Goal: Task Accomplishment & Management: Manage account settings

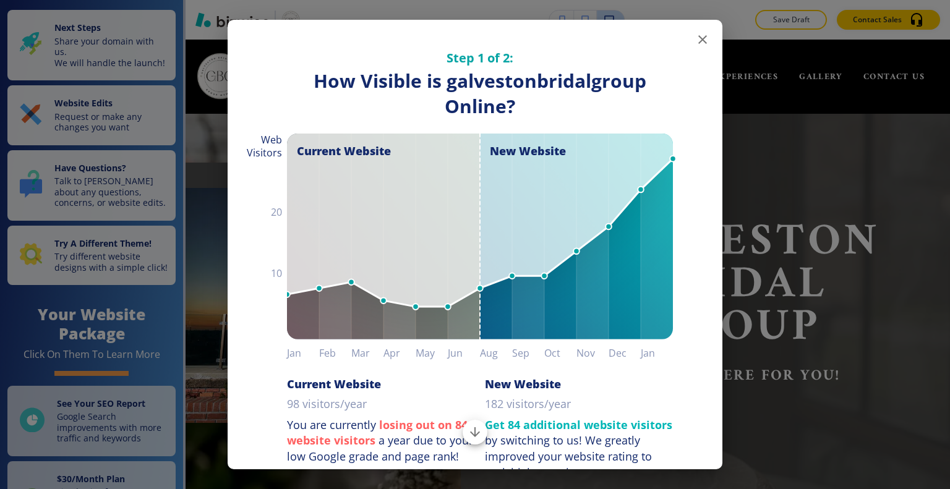
click at [695, 38] on icon "button" at bounding box center [702, 39] width 15 height 15
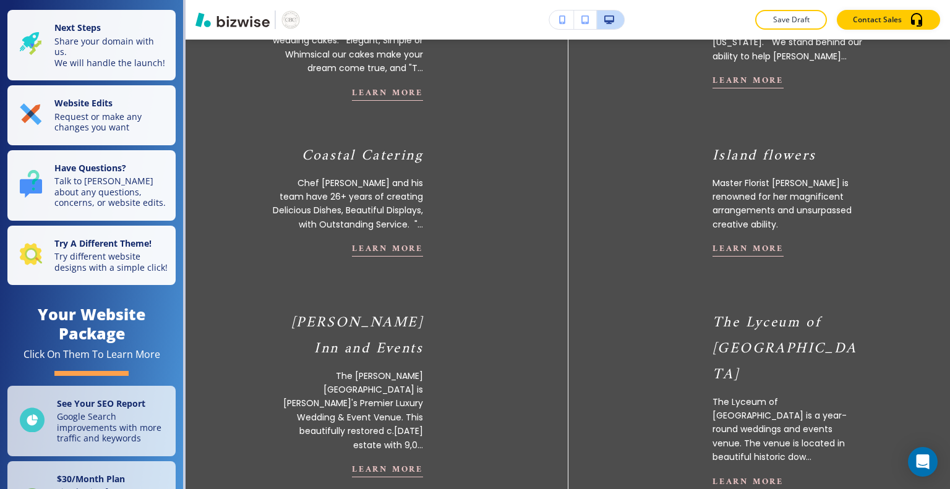
scroll to position [683, 0]
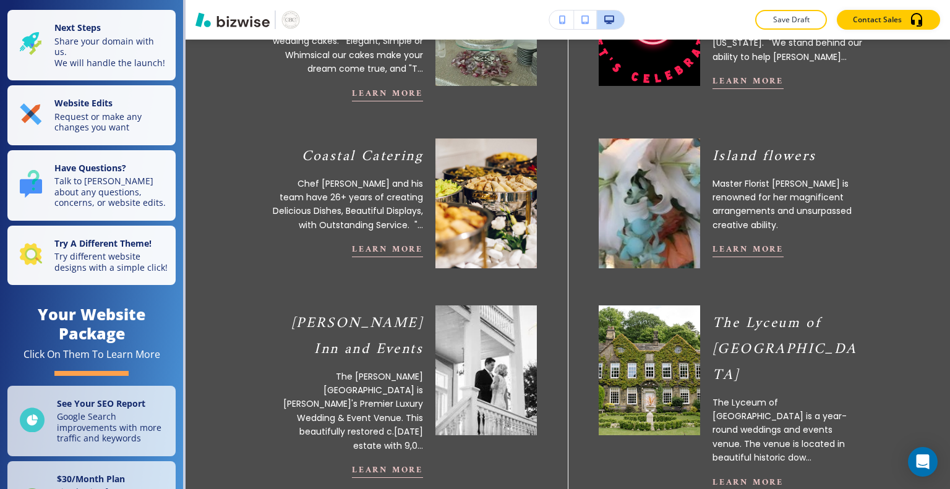
click at [237, 27] on img "button" at bounding box center [232, 19] width 74 height 15
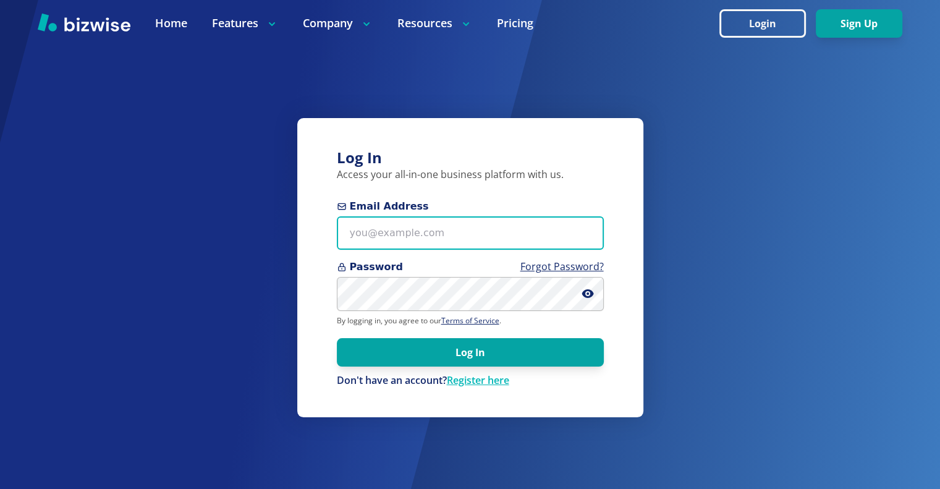
click at [464, 236] on input "Email Address" at bounding box center [470, 233] width 267 height 34
type input "[EMAIL_ADDRESS][DOMAIN_NAME]"
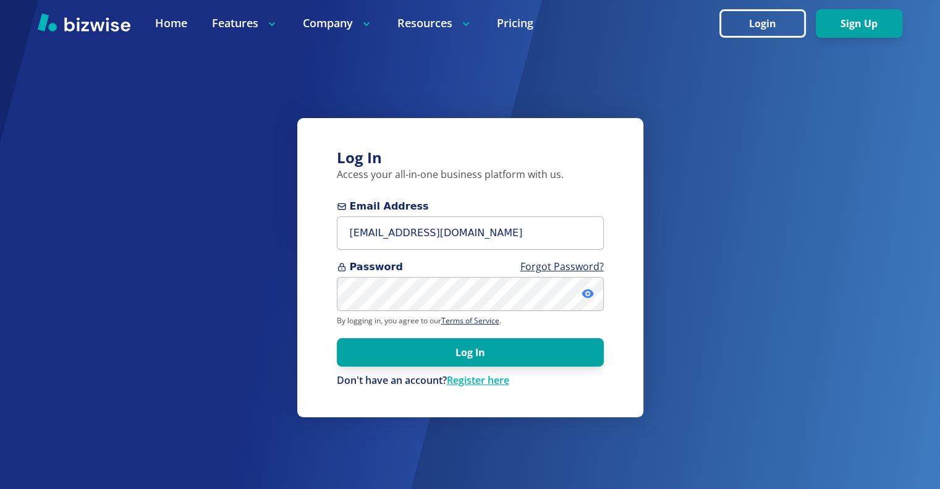
click at [584, 287] on icon at bounding box center [588, 293] width 12 height 12
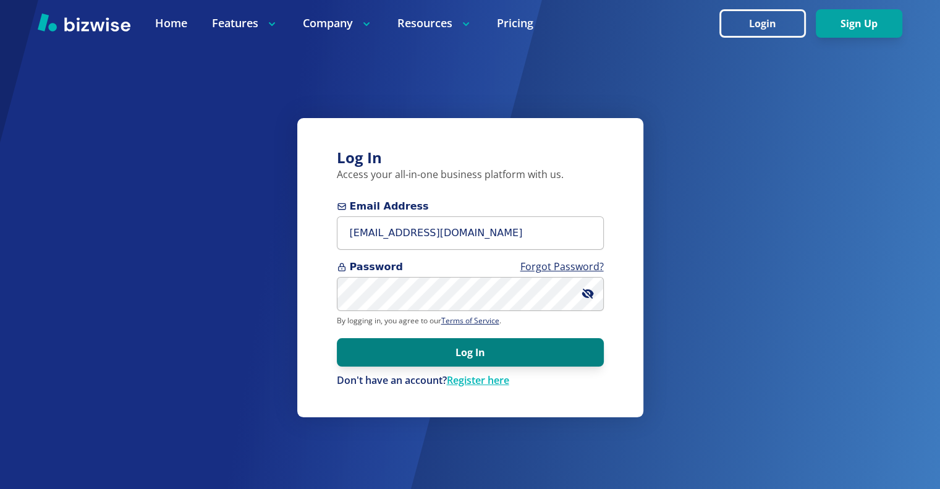
click at [561, 359] on button "Log In" at bounding box center [470, 352] width 267 height 28
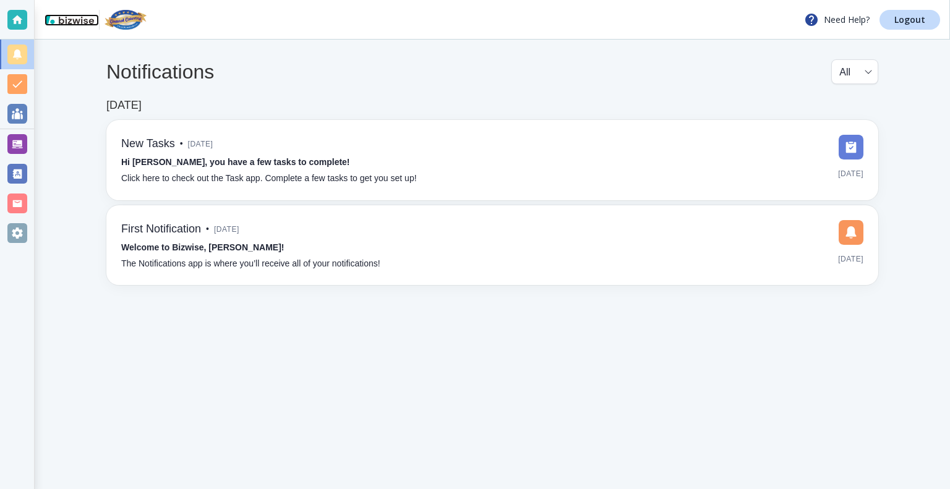
click at [67, 20] on img at bounding box center [69, 19] width 49 height 10
click at [23, 19] on div at bounding box center [17, 20] width 20 height 20
click at [850, 0] on body "Need Help? Logout Notifications All all ​ Apr 10, 2023 New Tasks • 2 years ago …" at bounding box center [475, 0] width 950 height 0
click at [860, 106] on li "All" at bounding box center [854, 102] width 64 height 20
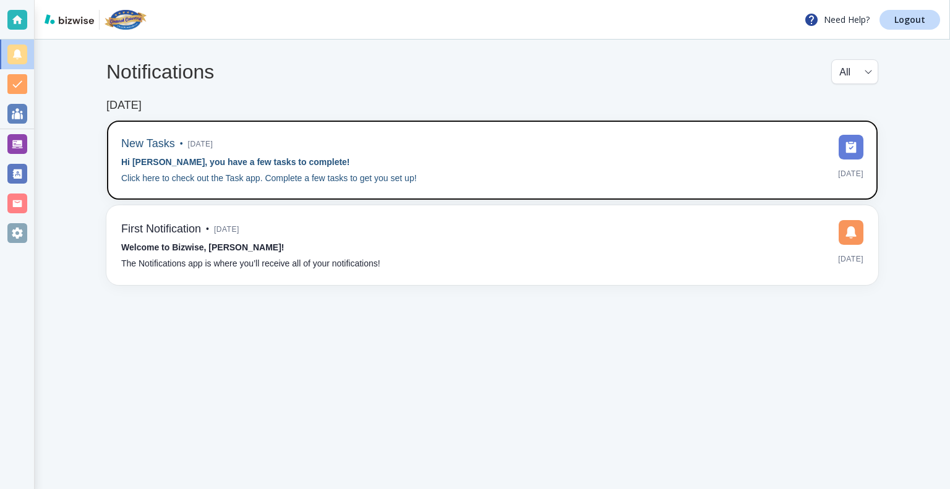
click at [852, 151] on img at bounding box center [850, 147] width 25 height 25
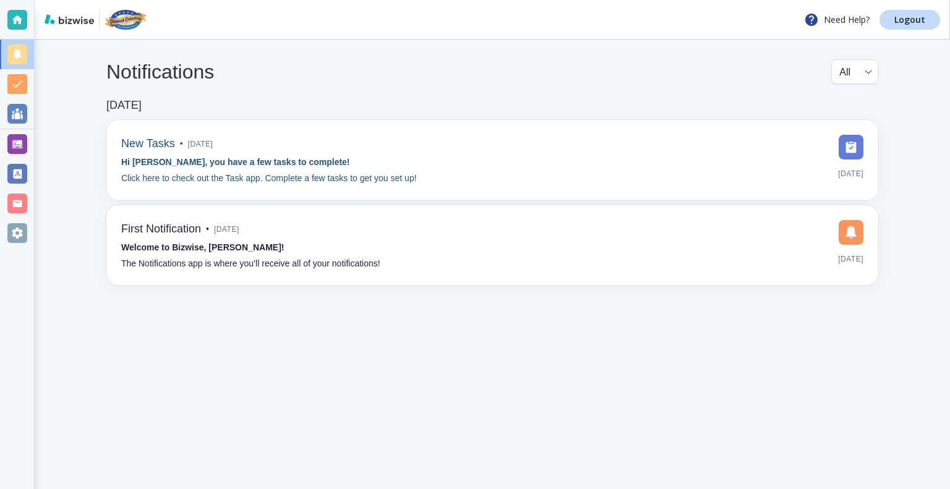
click at [386, 159] on div "New Tasks • 2 years ago Hi Marshall, you have a few tasks to complete! Click he…" at bounding box center [269, 160] width 296 height 51
click at [20, 82] on div at bounding box center [17, 84] width 20 height 20
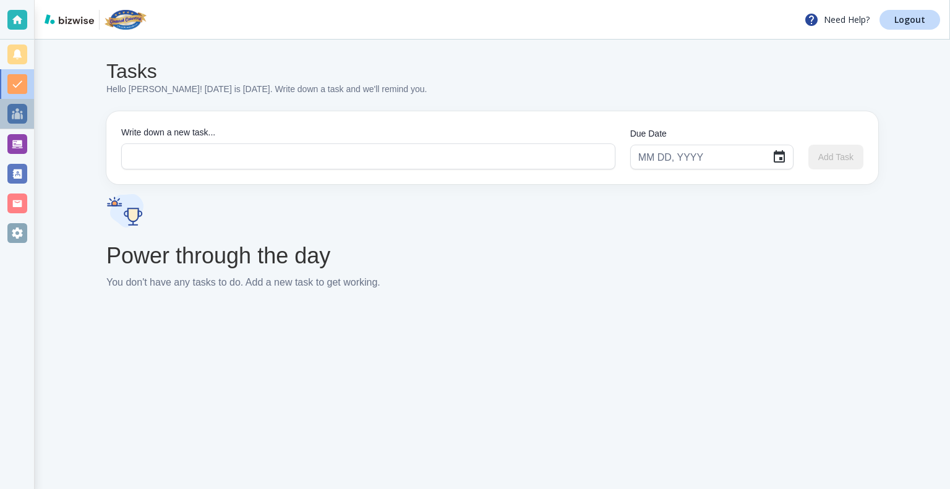
click at [18, 119] on div at bounding box center [17, 114] width 20 height 20
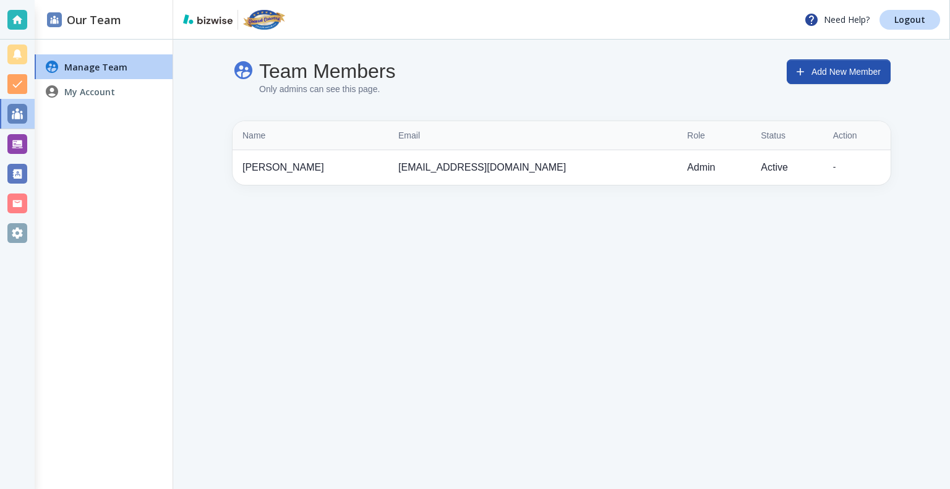
click at [15, 143] on div at bounding box center [17, 144] width 20 height 20
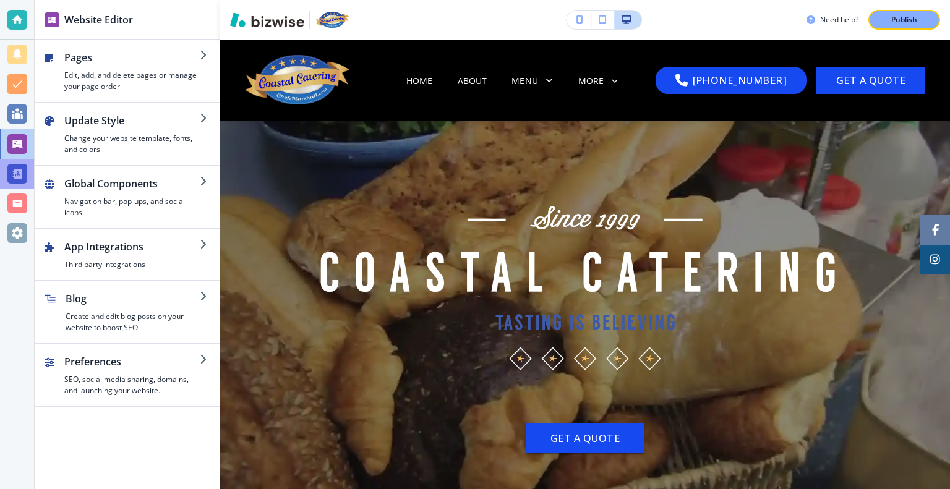
click at [22, 174] on div at bounding box center [17, 174] width 20 height 20
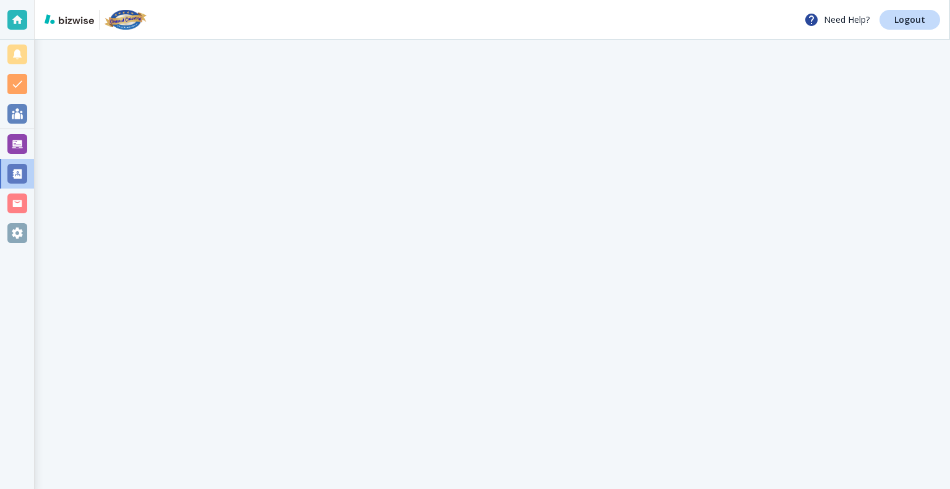
click at [17, 200] on div at bounding box center [17, 204] width 20 height 20
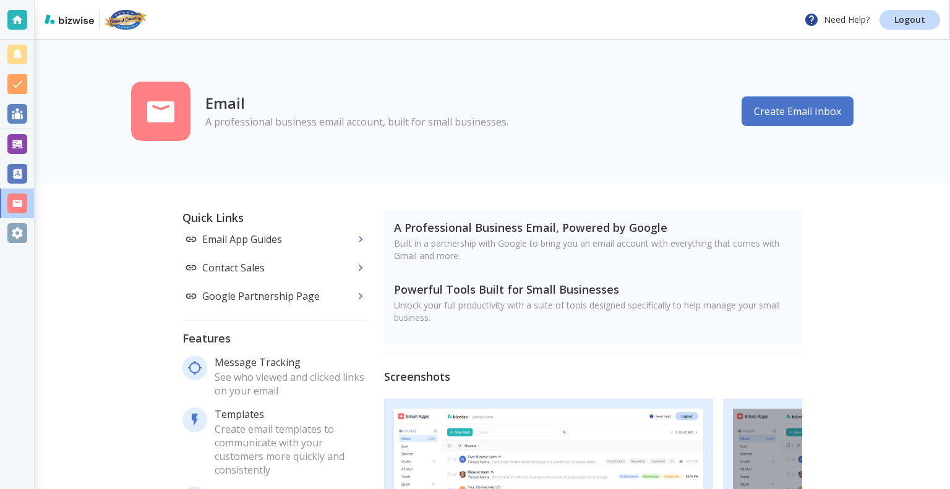
click at [13, 235] on div at bounding box center [17, 233] width 20 height 20
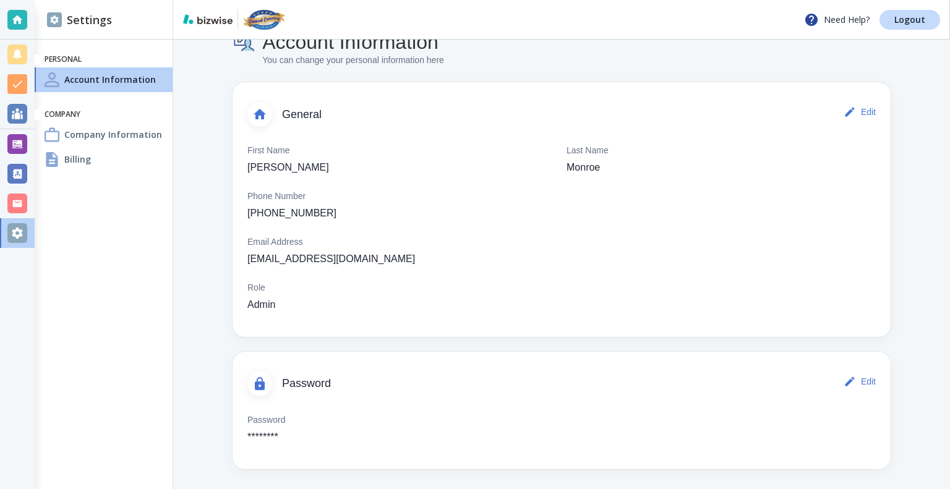
scroll to position [28, 0]
click at [911, 19] on p "Logout" at bounding box center [909, 19] width 31 height 9
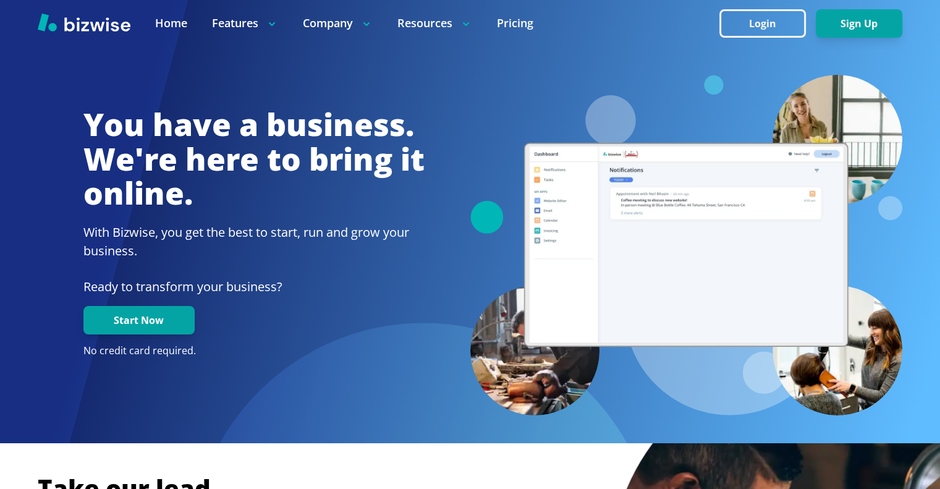
click at [863, 313] on div at bounding box center [687, 245] width 433 height 341
